Goal: Task Accomplishment & Management: Manage account settings

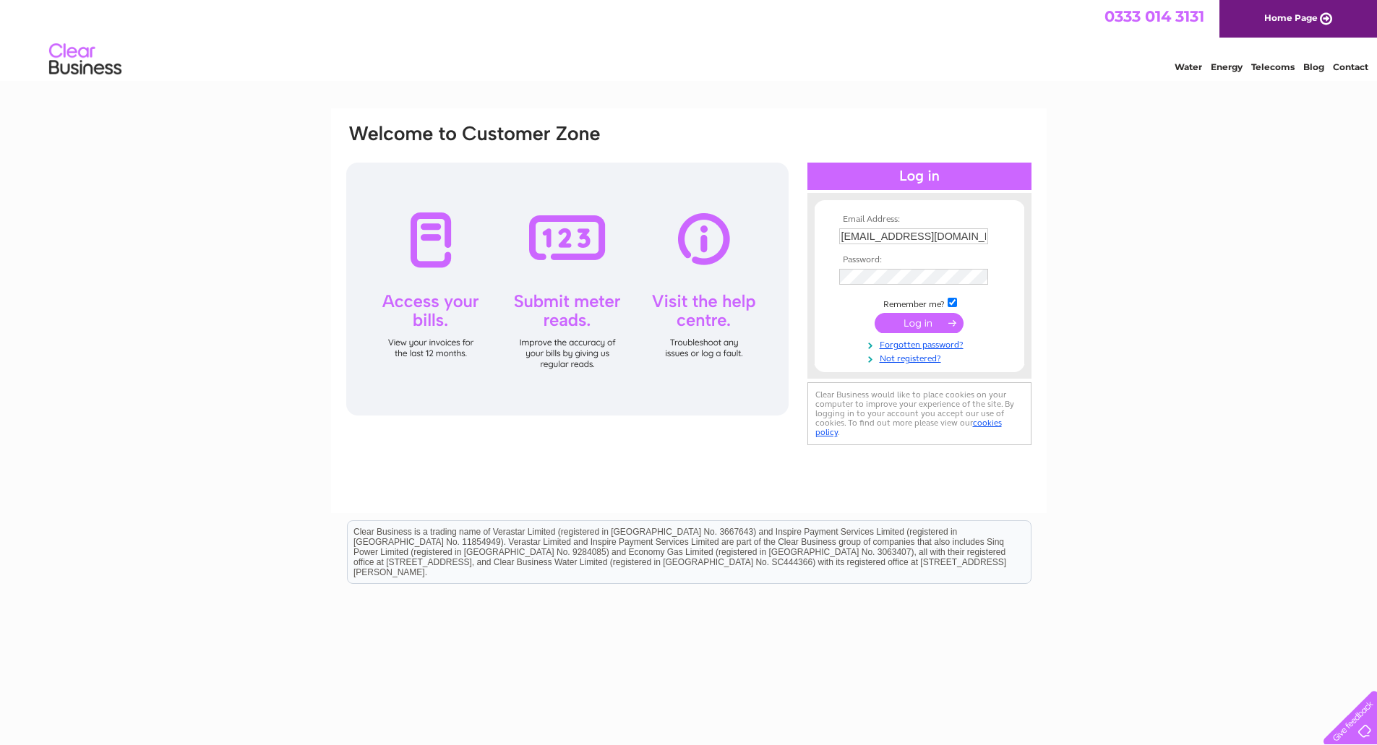
click at [964, 241] on input "accounts@sheilamaid.com" at bounding box center [913, 236] width 149 height 16
type input "accounts@nutscene.com"
click at [921, 327] on input "submit" at bounding box center [918, 323] width 89 height 20
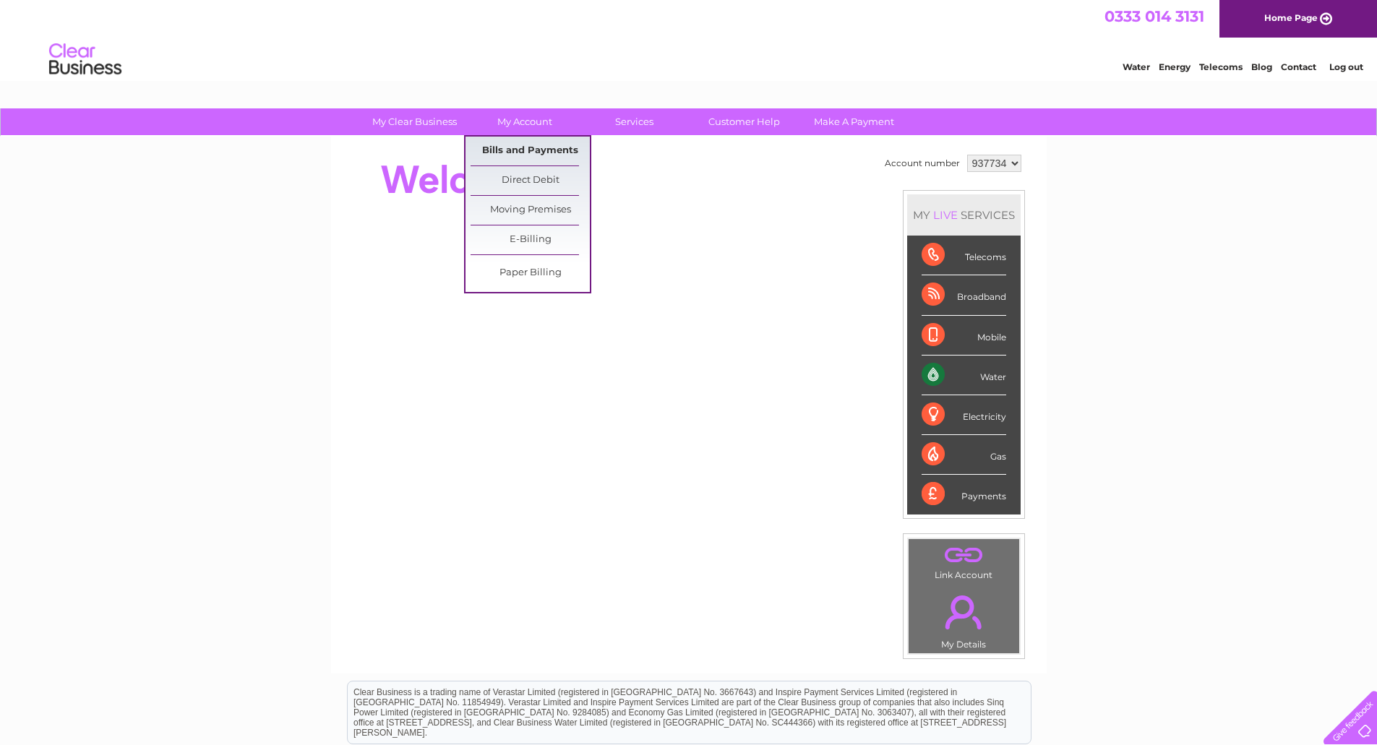
click at [534, 147] on link "Bills and Payments" at bounding box center [529, 151] width 119 height 29
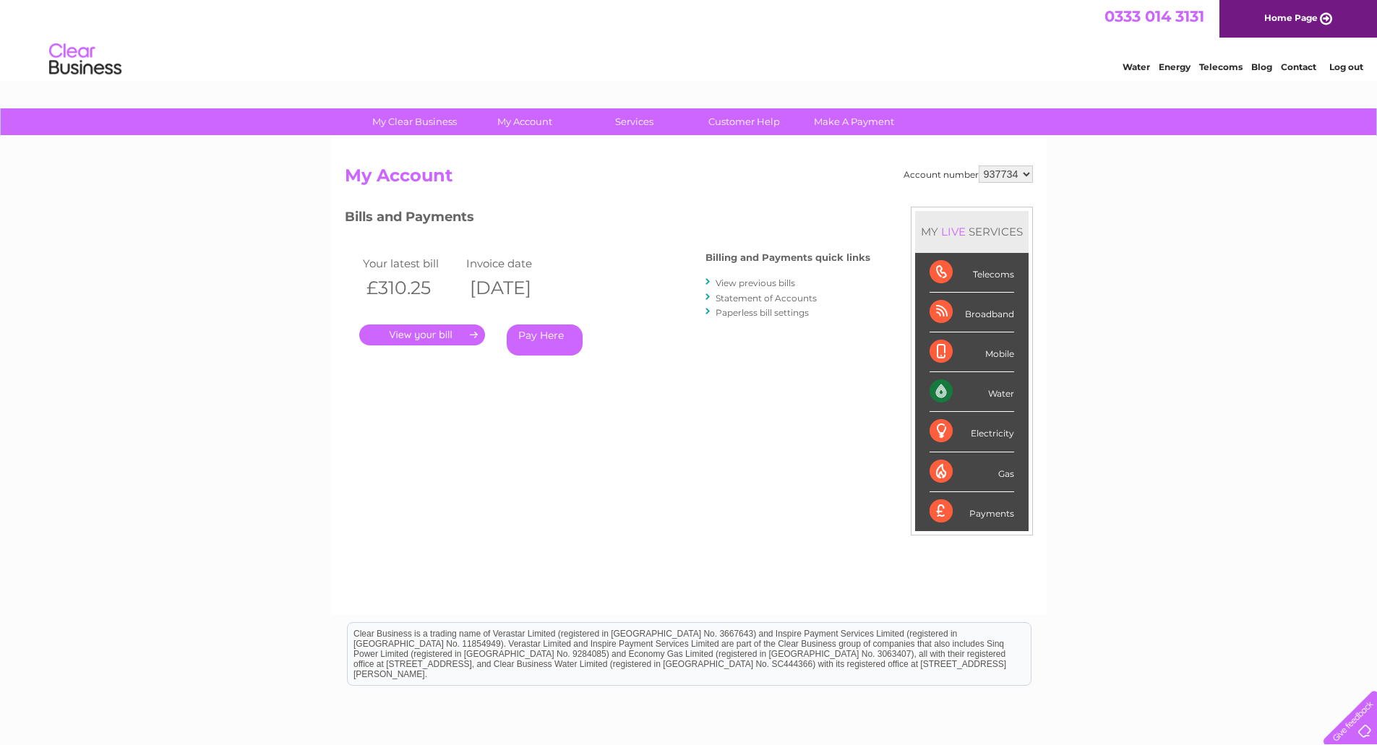
click at [429, 332] on link "." at bounding box center [422, 334] width 126 height 21
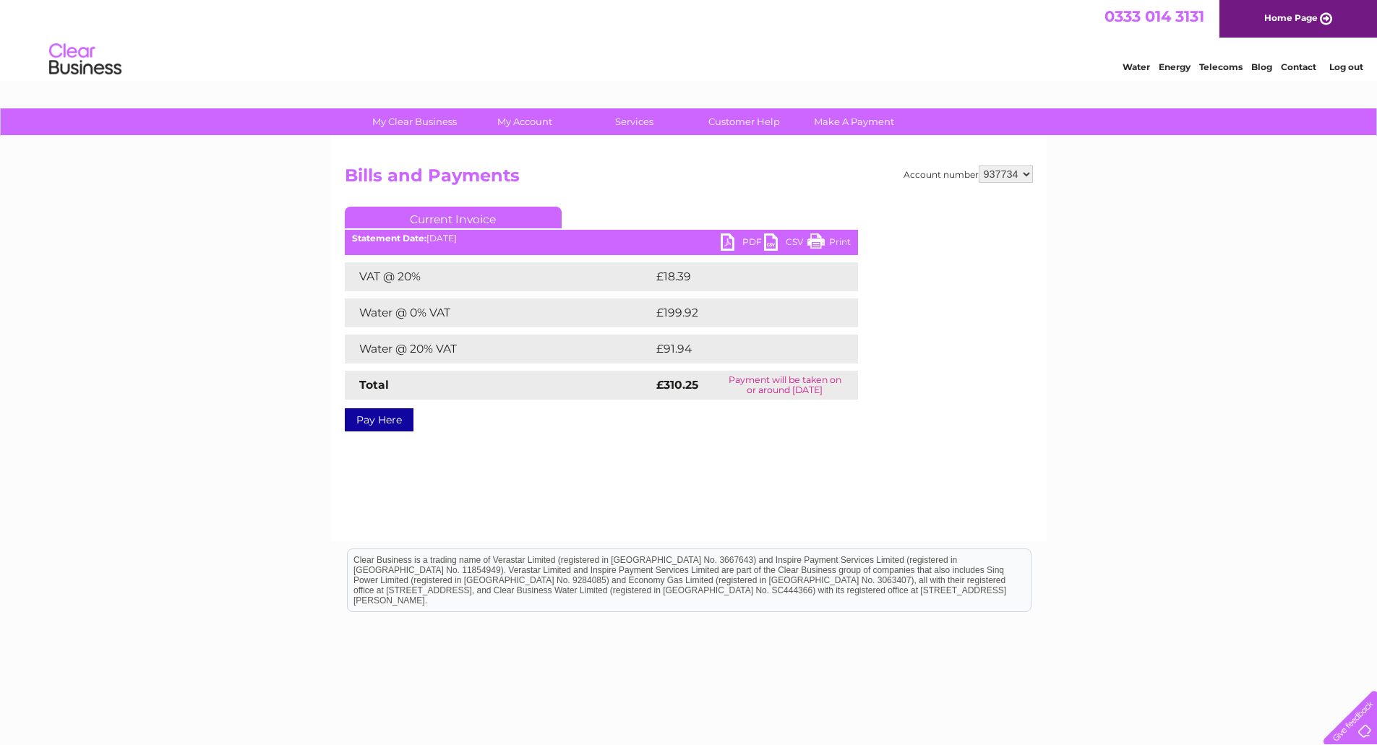
click at [728, 240] on link "PDF" at bounding box center [742, 243] width 43 height 21
